Goal: Task Accomplishment & Management: Manage account settings

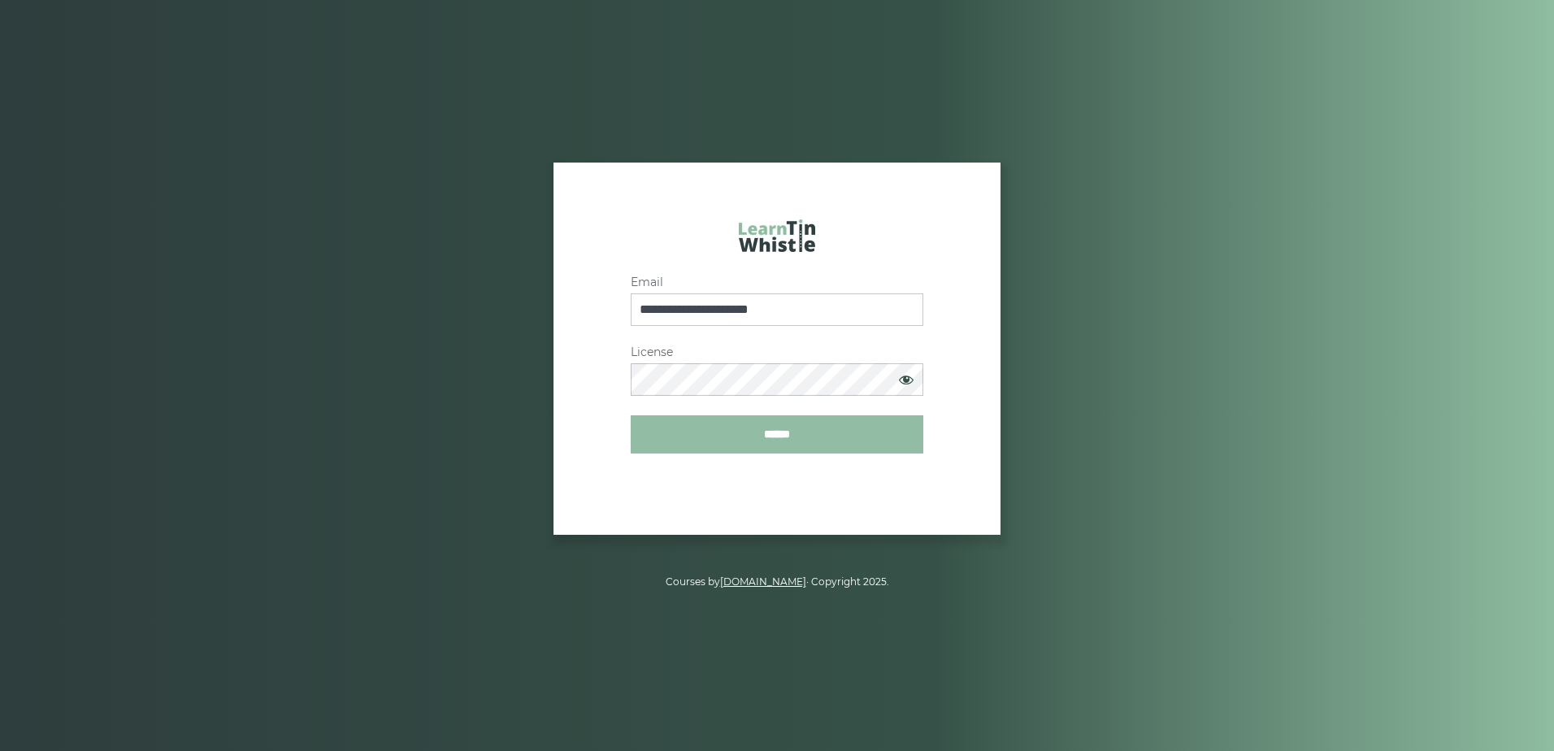
click at [777, 433] on input "******" at bounding box center [777, 434] width 293 height 38
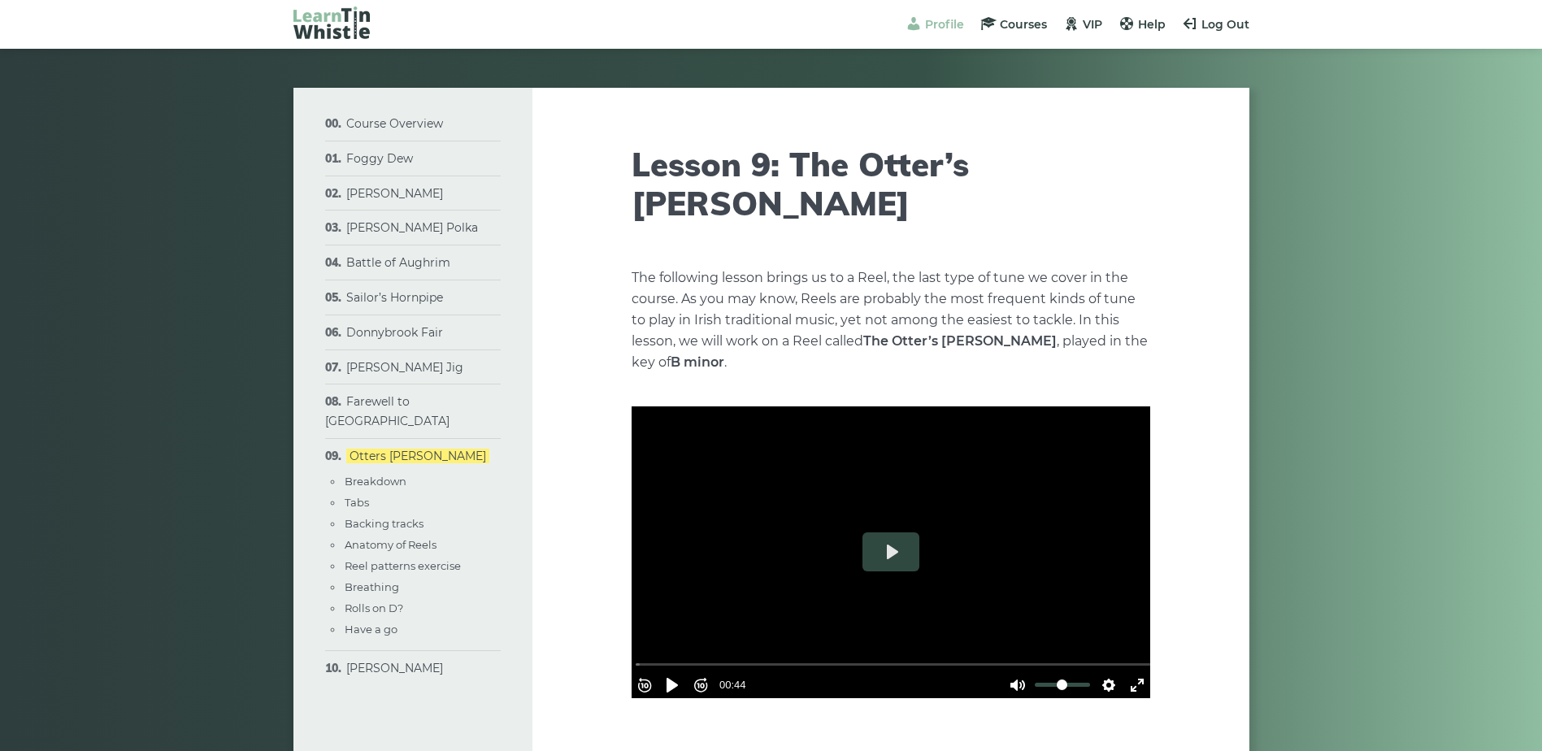
click at [936, 23] on span "Profile" at bounding box center [944, 24] width 39 height 15
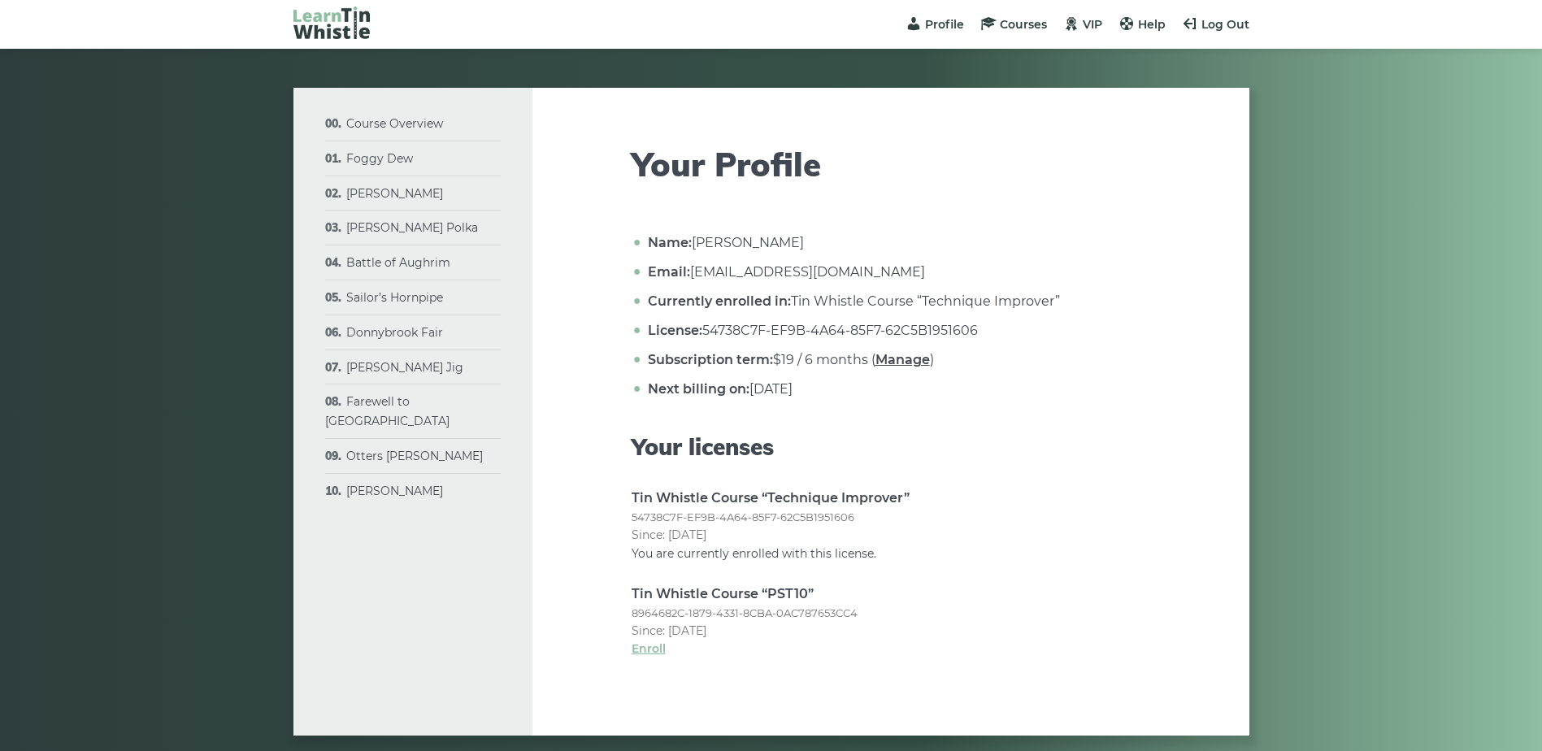
click at [911, 364] on link "Manage" at bounding box center [902, 359] width 54 height 15
